Goal: Task Accomplishment & Management: Use online tool/utility

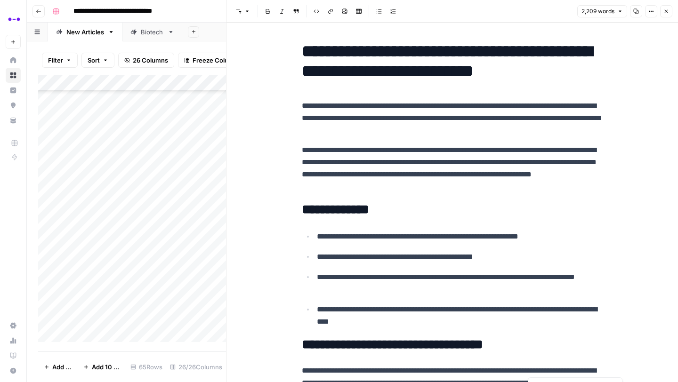
scroll to position [4013, 0]
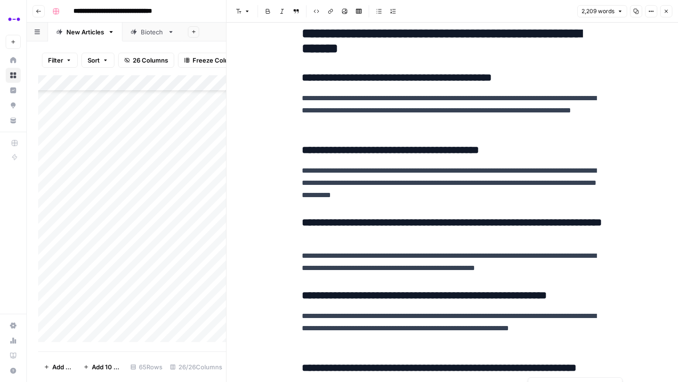
click at [668, 10] on icon "button" at bounding box center [667, 11] width 6 height 6
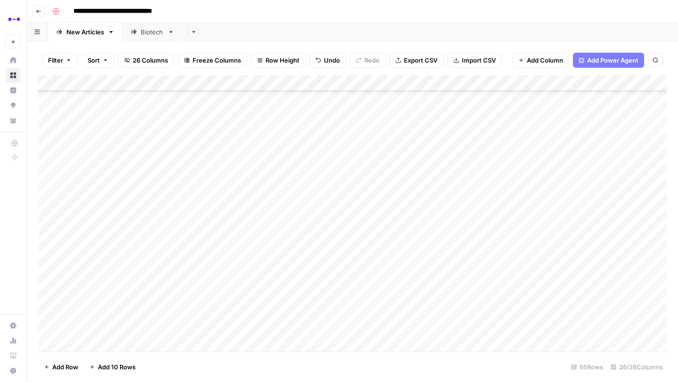
click at [40, 11] on icon "button" at bounding box center [38, 11] width 5 height 4
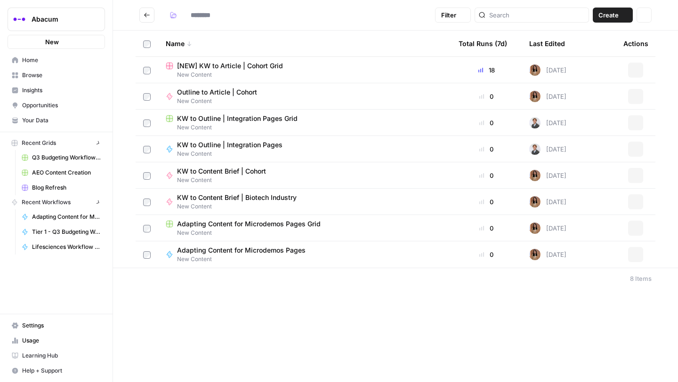
type input "**********"
click at [144, 16] on icon "Go back" at bounding box center [147, 15] width 7 height 7
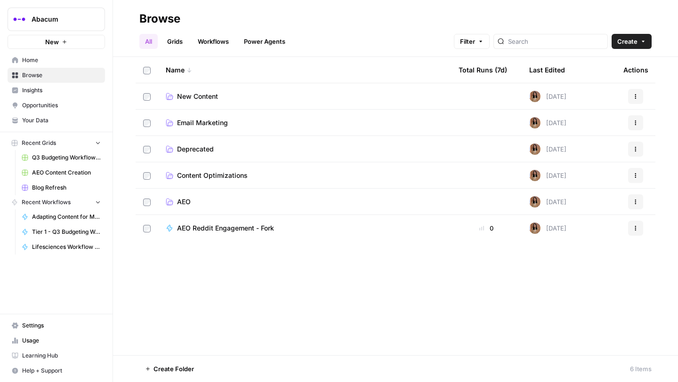
click at [183, 194] on td "AEO" at bounding box center [304, 202] width 293 height 26
click at [184, 206] on span "AEO" at bounding box center [184, 201] width 14 height 9
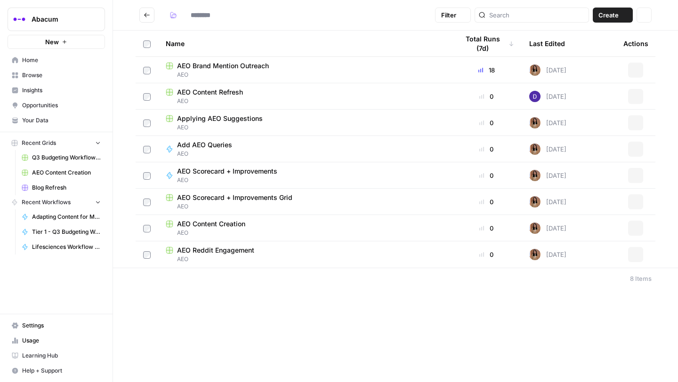
type input "***"
click at [223, 62] on span "AEO Brand Mention Outreach" at bounding box center [223, 65] width 92 height 9
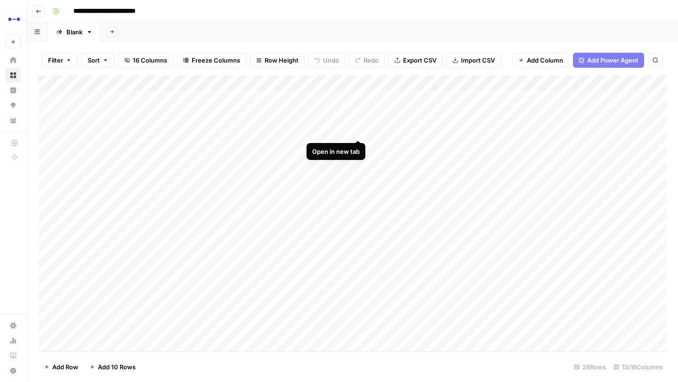
click at [360, 130] on div "Add Column" at bounding box center [352, 213] width 629 height 276
click at [125, 131] on div "Add Column" at bounding box center [352, 213] width 629 height 276
click at [122, 129] on div "Add Column" at bounding box center [352, 213] width 629 height 276
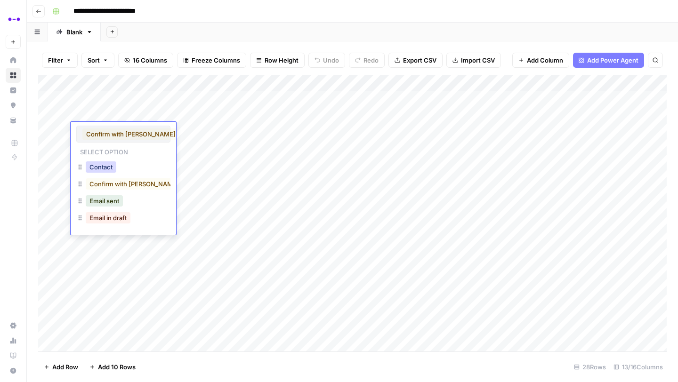
click at [106, 170] on button "Contact" at bounding box center [101, 167] width 31 height 11
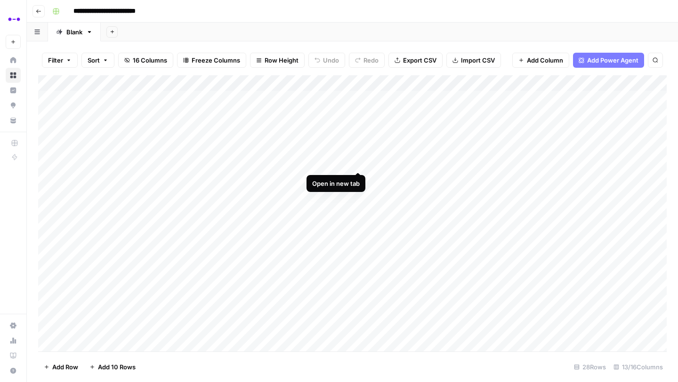
click at [358, 161] on div "Add Column" at bounding box center [352, 213] width 629 height 276
click at [358, 178] on div "Add Column" at bounding box center [352, 213] width 629 height 276
click at [357, 194] on div "Add Column" at bounding box center [352, 213] width 629 height 276
click at [357, 210] on div "Add Column" at bounding box center [352, 213] width 629 height 276
click at [122, 162] on div "Add Column" at bounding box center [352, 213] width 629 height 276
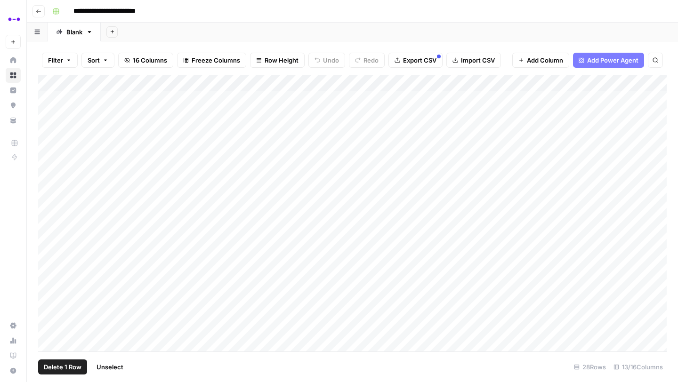
click at [48, 162] on div "Add Column" at bounding box center [352, 213] width 629 height 276
click at [61, 362] on button "Delete 1 Row" at bounding box center [62, 367] width 49 height 15
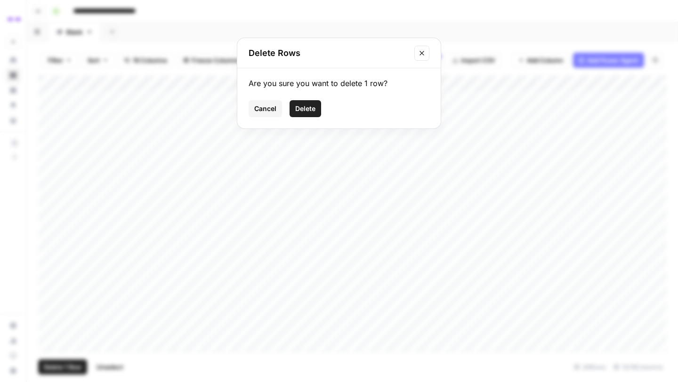
click at [296, 114] on button "Delete" at bounding box center [306, 108] width 32 height 17
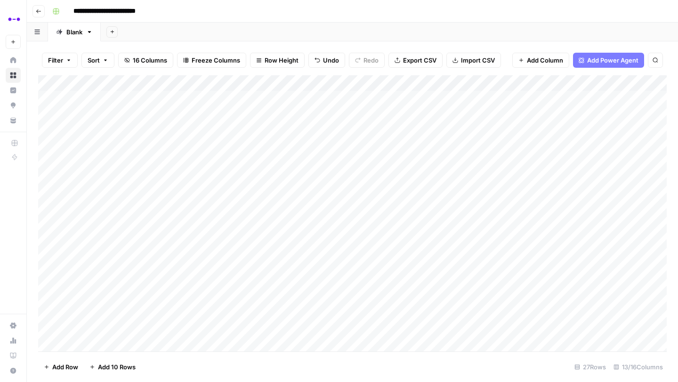
scroll to position [39, 0]
click at [106, 138] on div "Add Column" at bounding box center [352, 213] width 629 height 276
click at [109, 138] on div "Add Column" at bounding box center [352, 213] width 629 height 276
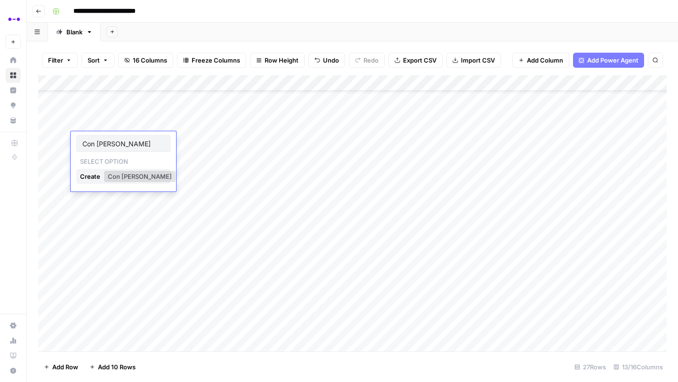
type input "Con [PERSON_NAME]"
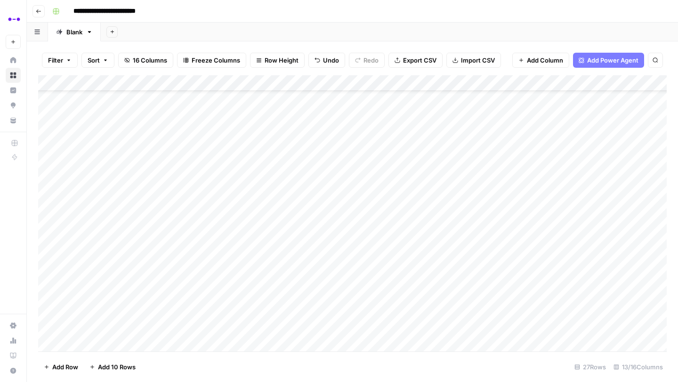
click at [112, 157] on div "Add Column" at bounding box center [352, 213] width 629 height 276
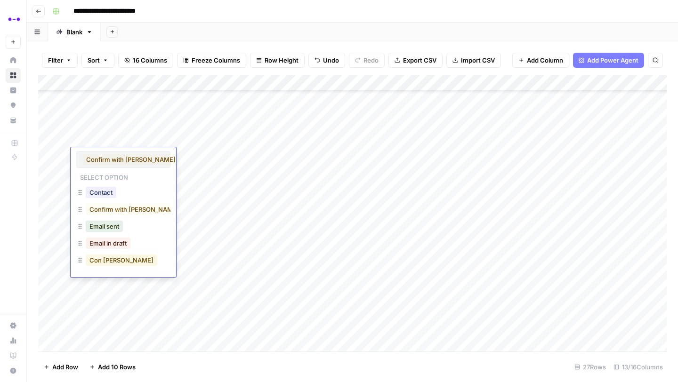
click at [107, 258] on button "Con [PERSON_NAME]" at bounding box center [122, 260] width 72 height 11
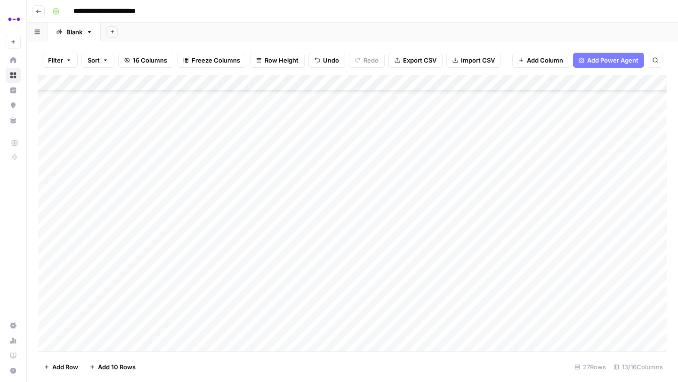
click at [101, 124] on div "Add Column" at bounding box center [352, 213] width 629 height 276
click at [104, 122] on div "Add Column" at bounding box center [352, 213] width 629 height 276
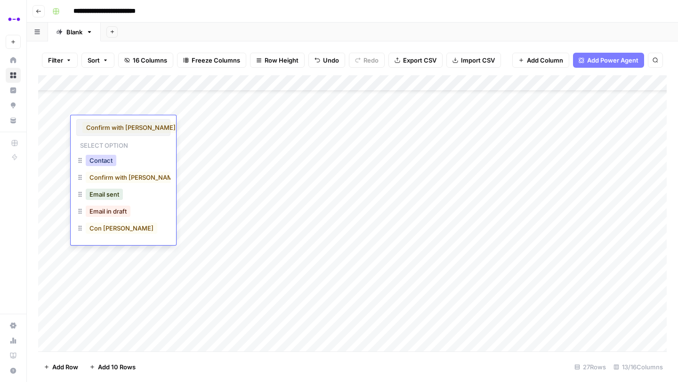
click at [104, 161] on button "Contact" at bounding box center [101, 160] width 31 height 11
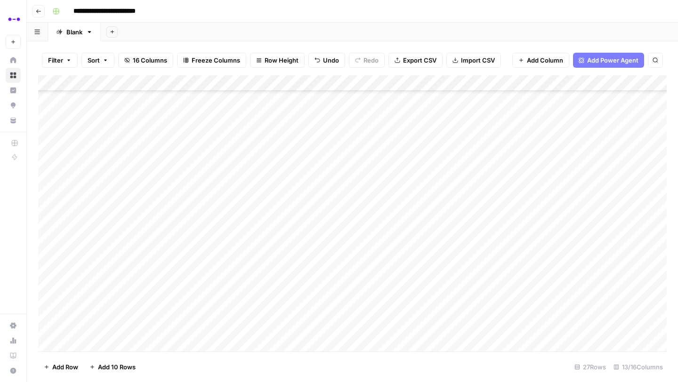
scroll to position [80, 0]
click at [359, 162] on div "Add Column" at bounding box center [352, 213] width 629 height 276
click at [357, 173] on div "Add Column" at bounding box center [352, 213] width 629 height 276
click at [357, 187] on div "Add Column" at bounding box center [352, 213] width 629 height 276
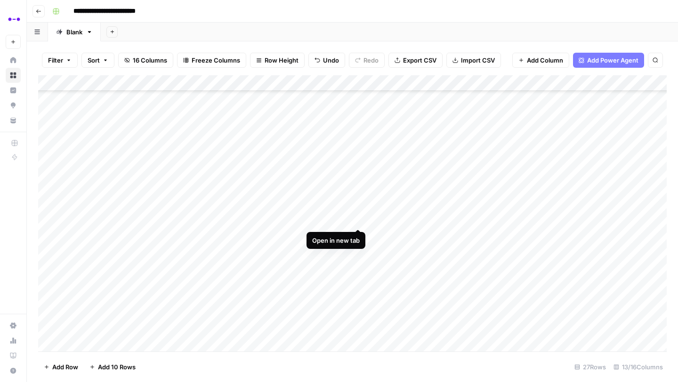
click at [359, 220] on div "Add Column" at bounding box center [352, 213] width 629 height 276
click at [357, 248] on div "Add Column" at bounding box center [352, 213] width 629 height 276
click at [106, 232] on div "Add Column" at bounding box center [352, 213] width 629 height 276
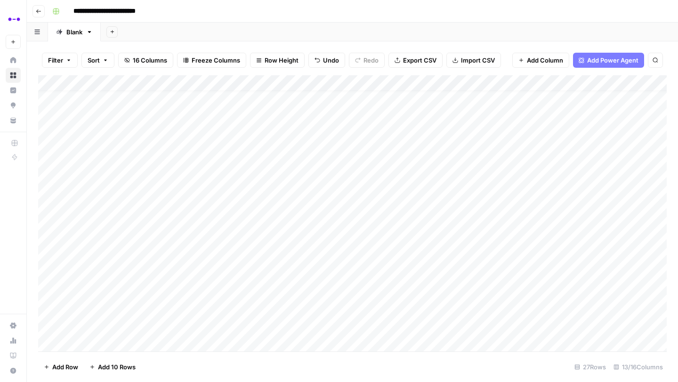
click at [106, 232] on div "Add Column" at bounding box center [352, 213] width 629 height 276
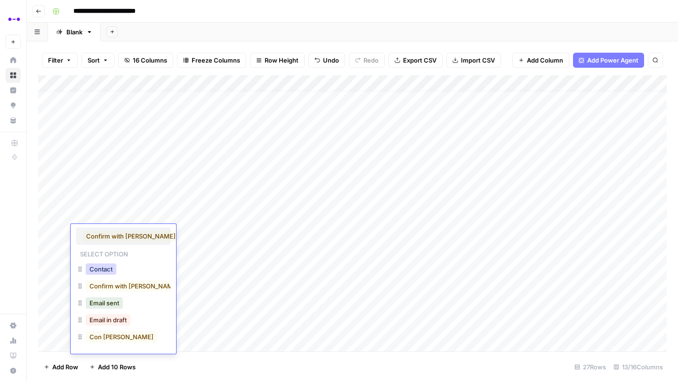
click at [105, 269] on button "Contact" at bounding box center [101, 269] width 31 height 11
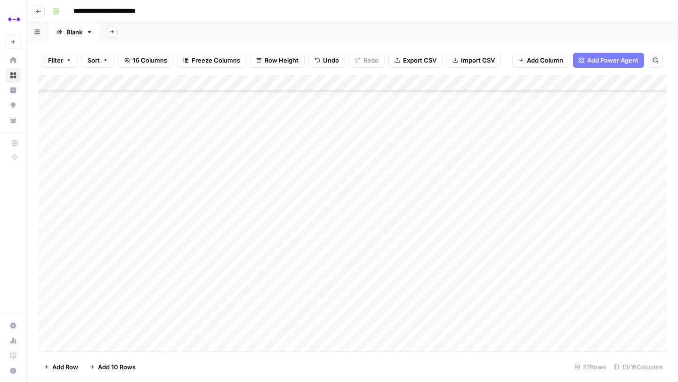
scroll to position [183, 0]
click at [109, 174] on div "Add Column" at bounding box center [352, 213] width 629 height 276
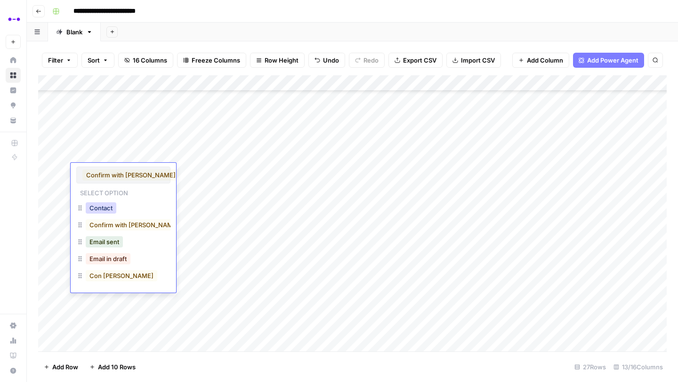
click at [107, 208] on button "Contact" at bounding box center [101, 208] width 31 height 11
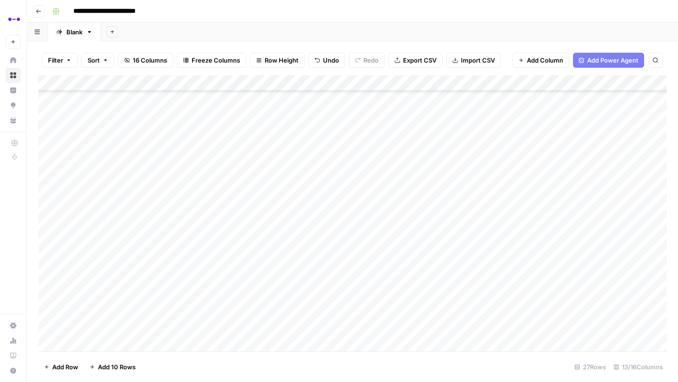
click at [46, 187] on div "Add Column" at bounding box center [352, 213] width 629 height 276
click at [50, 366] on span "Delete 1 Row" at bounding box center [63, 367] width 38 height 9
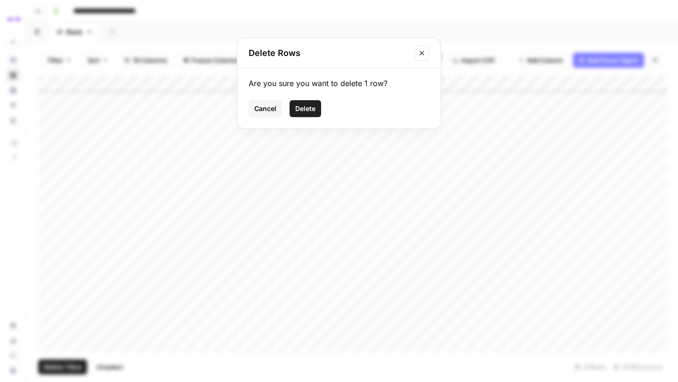
click at [305, 109] on span "Delete" at bounding box center [305, 108] width 20 height 9
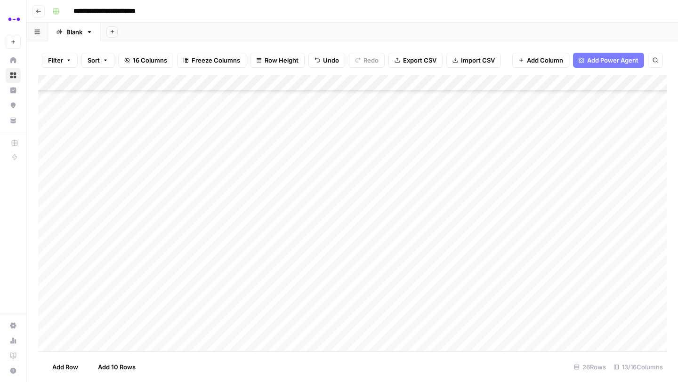
scroll to position [171, 0]
click at [48, 216] on div "Add Column" at bounding box center [352, 213] width 629 height 276
click at [47, 368] on span "Delete 1 Row" at bounding box center [63, 367] width 38 height 9
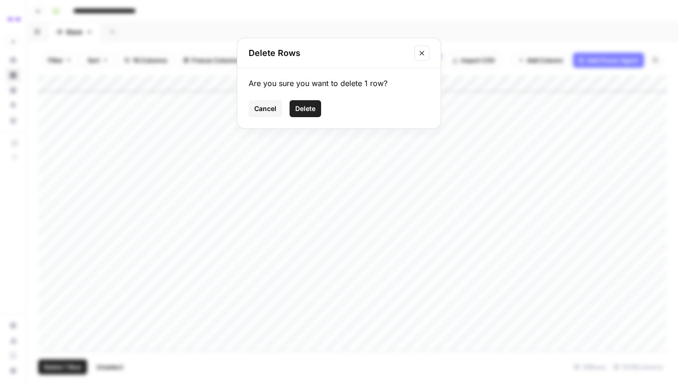
click at [303, 109] on span "Delete" at bounding box center [305, 108] width 20 height 9
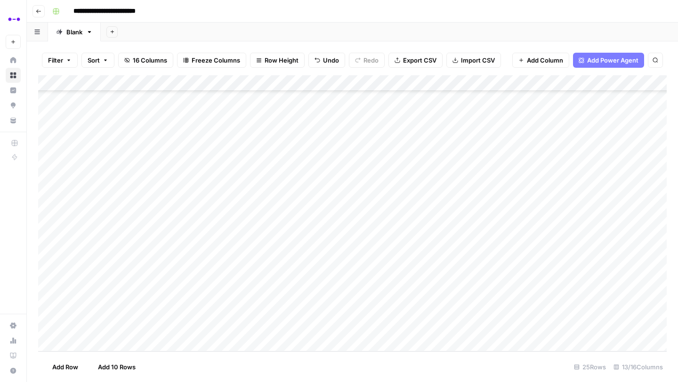
scroll to position [155, 0]
click at [90, 247] on div "Add Column" at bounding box center [352, 213] width 629 height 276
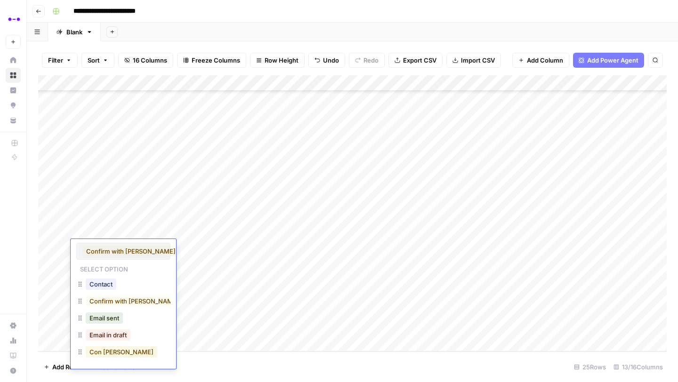
click at [105, 350] on button "Con [PERSON_NAME]" at bounding box center [122, 352] width 72 height 11
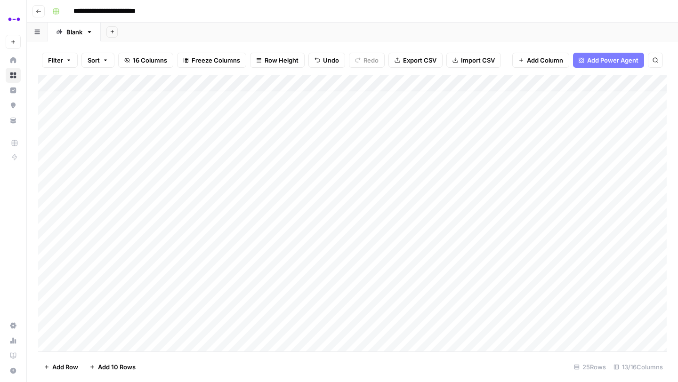
scroll to position [0, 0]
